Goal: Use online tool/utility

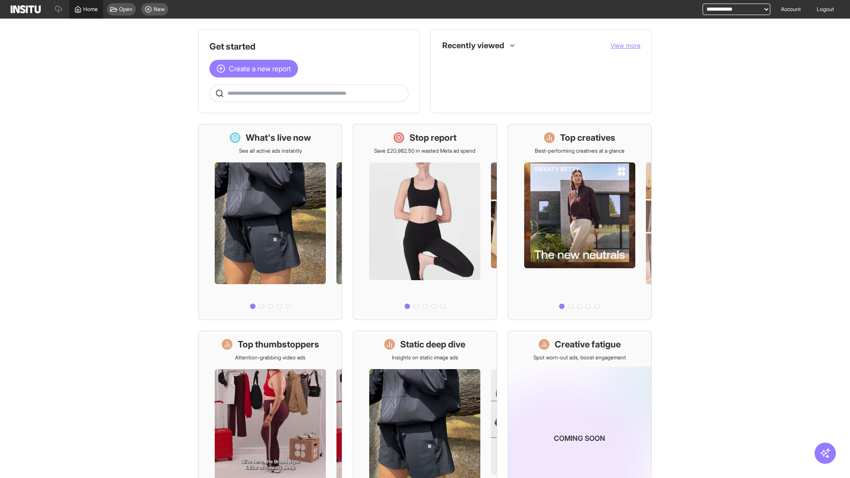
click at [86, 9] on span "Home" at bounding box center [90, 9] width 15 height 7
click at [256, 69] on span "Create a new report" at bounding box center [260, 68] width 62 height 11
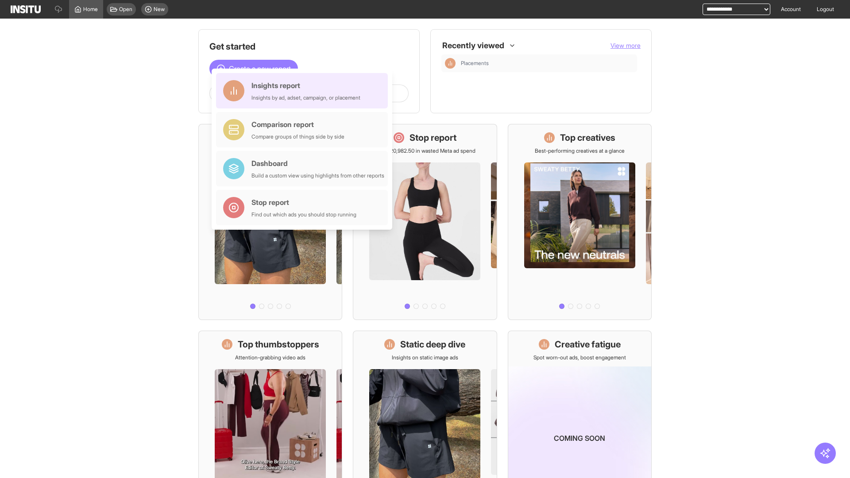
click at [304, 91] on div "Insights report Insights by ad, adset, campaign, or placement" at bounding box center [305, 90] width 109 height 21
